Goal: Task Accomplishment & Management: Manage account settings

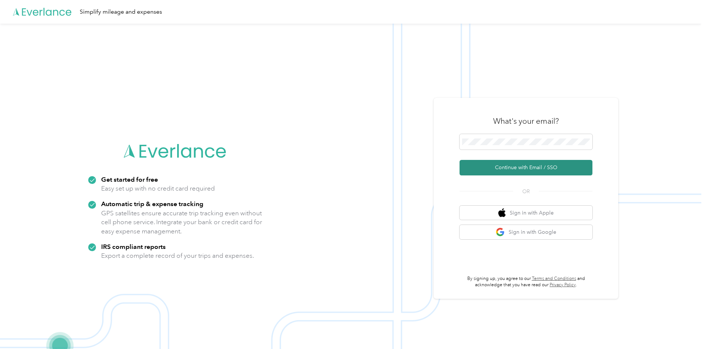
click at [511, 167] on button "Continue with Email / SSO" at bounding box center [525, 167] width 133 height 15
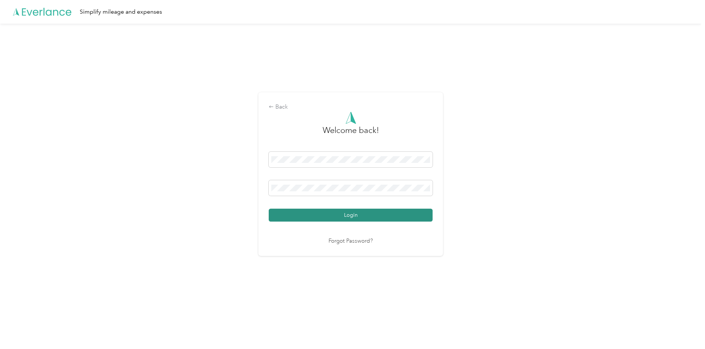
click at [351, 217] on button "Login" at bounding box center [351, 215] width 164 height 13
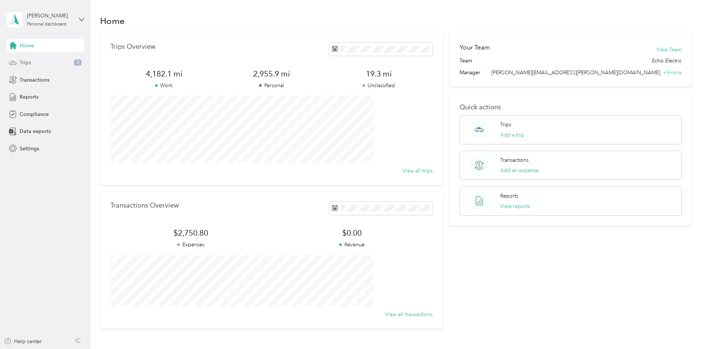
click at [35, 62] on div "Trips 3" at bounding box center [45, 62] width 77 height 13
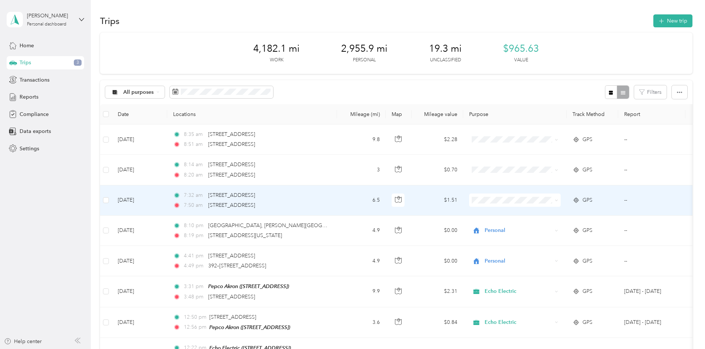
click at [558, 200] on icon at bounding box center [556, 200] width 3 height 3
click at [559, 224] on span "Personal" at bounding box center [571, 225] width 68 height 8
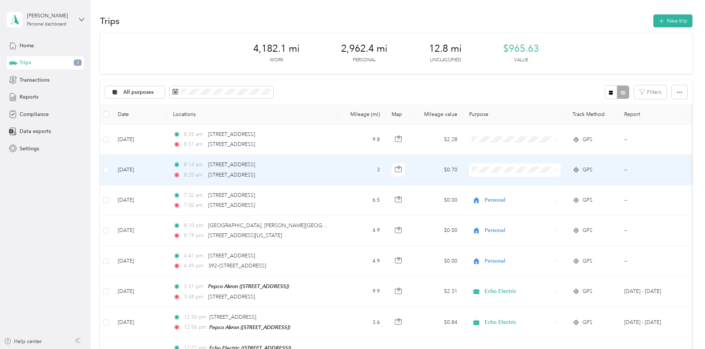
click at [558, 168] on span at bounding box center [556, 169] width 3 height 6
click at [558, 169] on icon at bounding box center [556, 169] width 3 height 3
click at [574, 196] on span "Personal" at bounding box center [571, 197] width 68 height 8
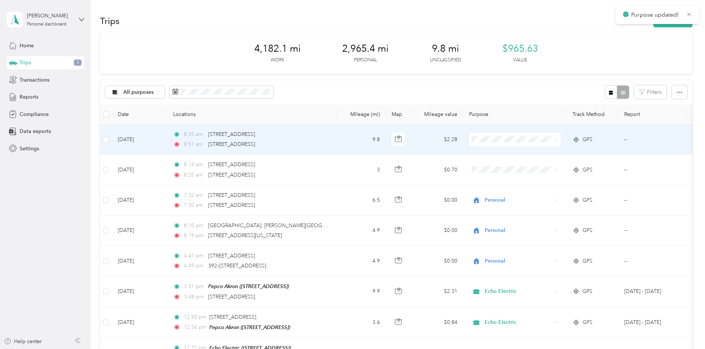
click at [558, 139] on icon at bounding box center [556, 139] width 3 height 3
click at [567, 154] on span "Echo Electric" at bounding box center [571, 153] width 68 height 8
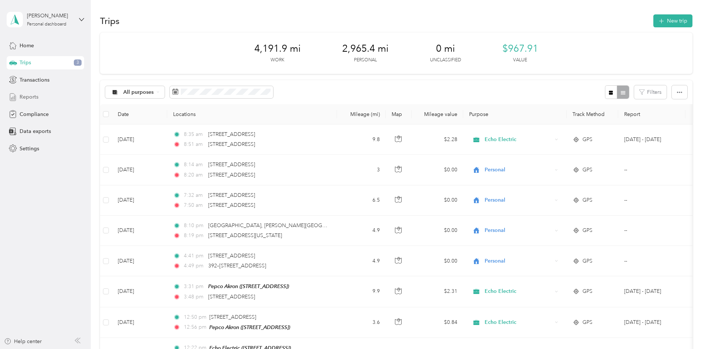
click at [29, 97] on span "Reports" at bounding box center [29, 97] width 19 height 8
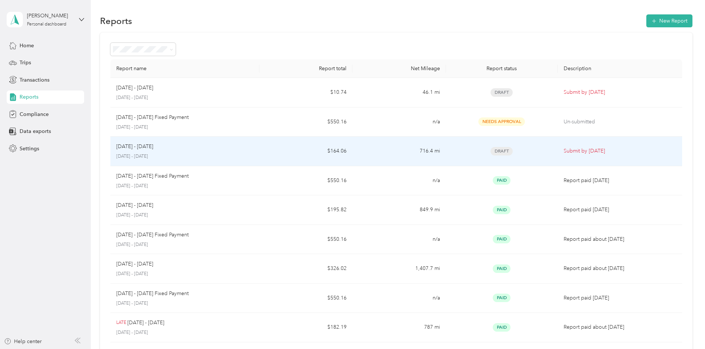
click at [490, 150] on span "Draft" at bounding box center [501, 151] width 22 height 8
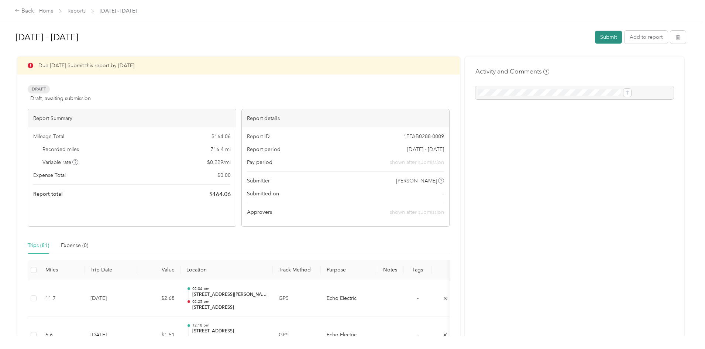
click at [595, 37] on button "Submit" at bounding box center [608, 37] width 27 height 13
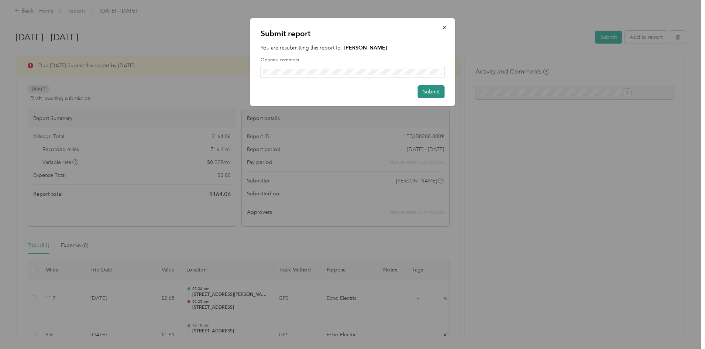
click at [431, 90] on button "Submit" at bounding box center [431, 91] width 27 height 13
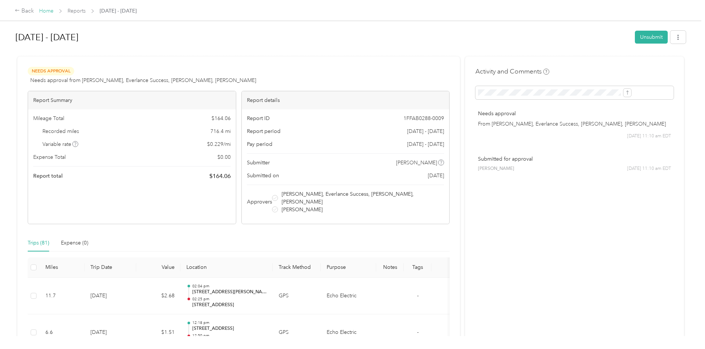
click at [54, 11] on link "Home" at bounding box center [46, 11] width 14 height 6
